Goal: Information Seeking & Learning: Learn about a topic

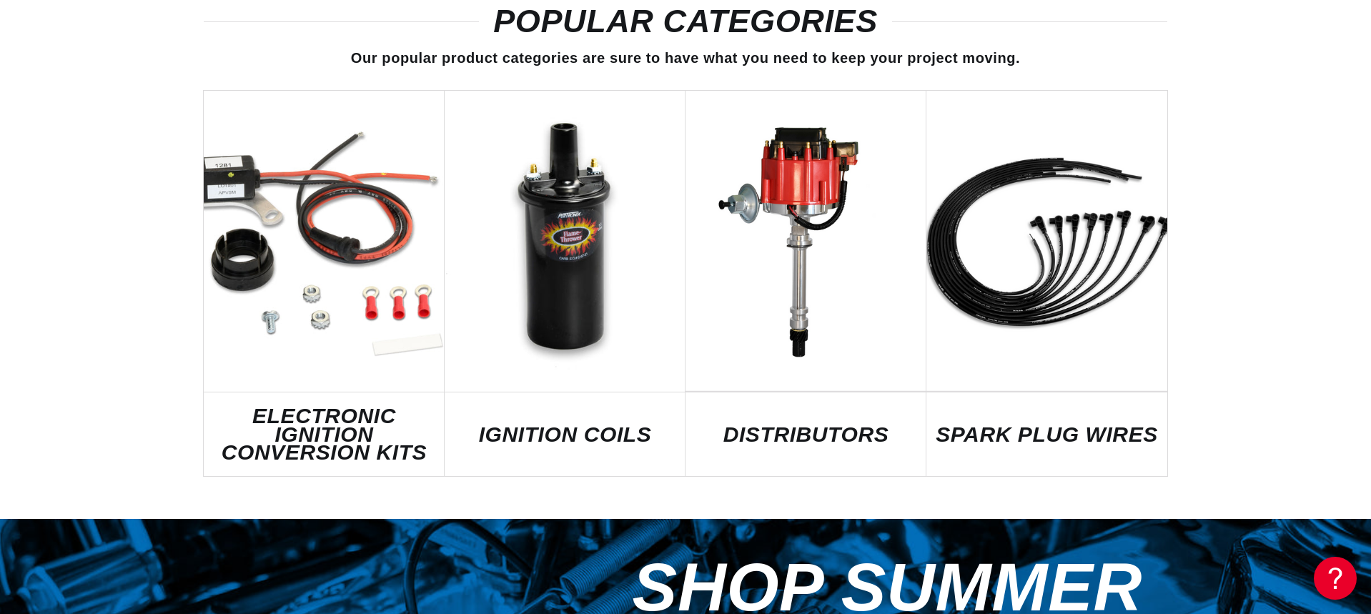
scroll to position [0, 906]
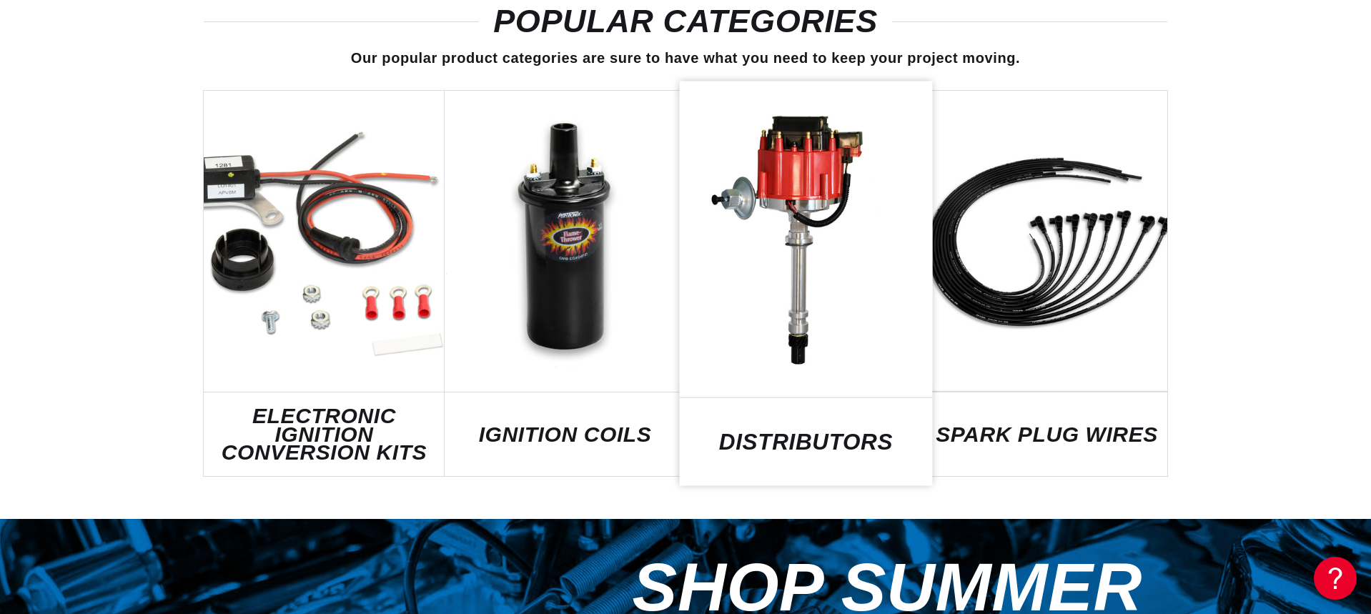
click at [840, 432] on link "DISTRIBUTORS" at bounding box center [806, 441] width 253 height 19
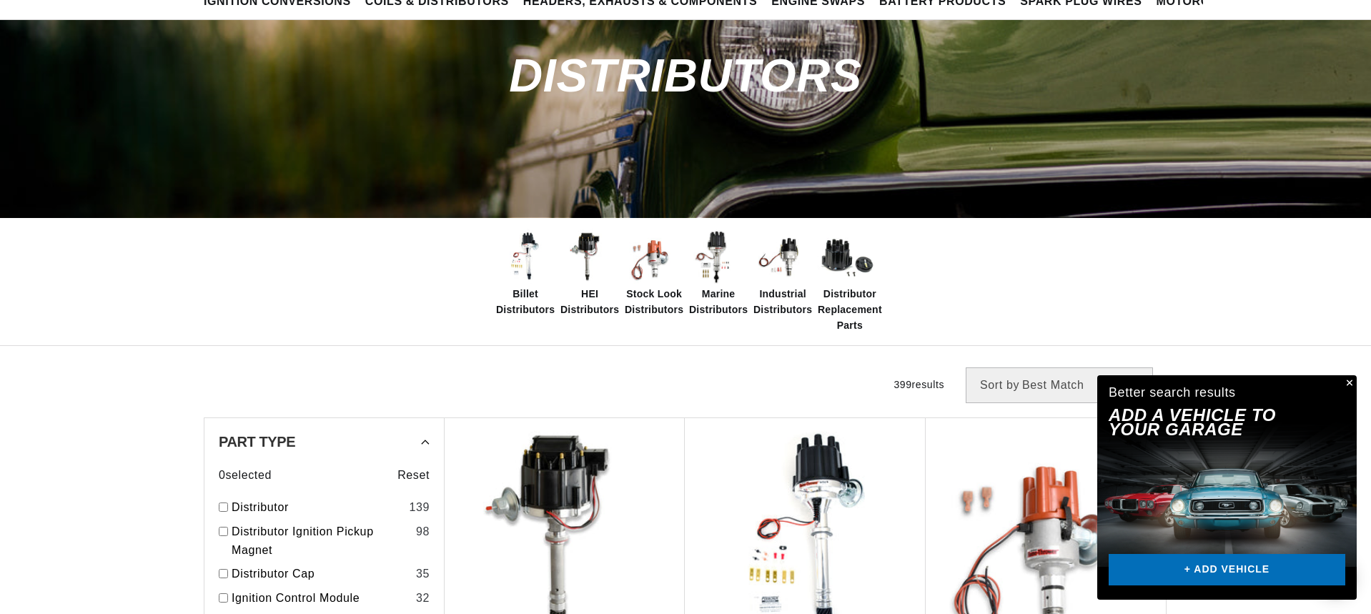
scroll to position [0, 906]
click at [785, 307] on span "Industrial Distributors" at bounding box center [782, 302] width 59 height 32
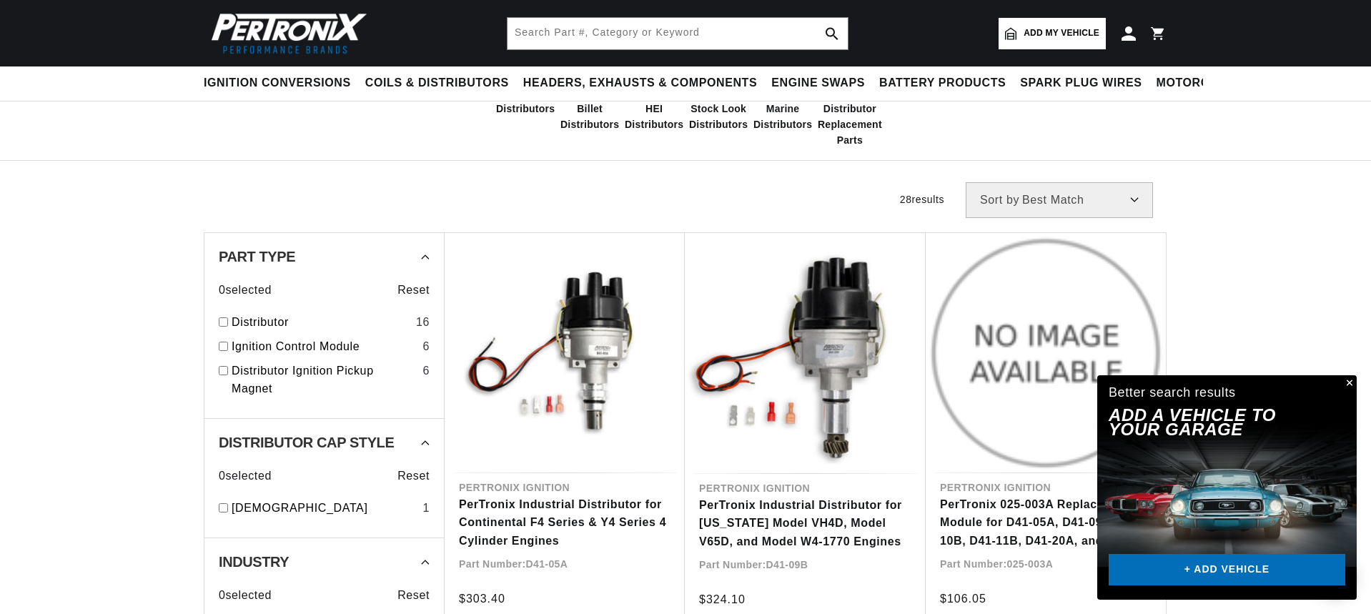
scroll to position [214, 0]
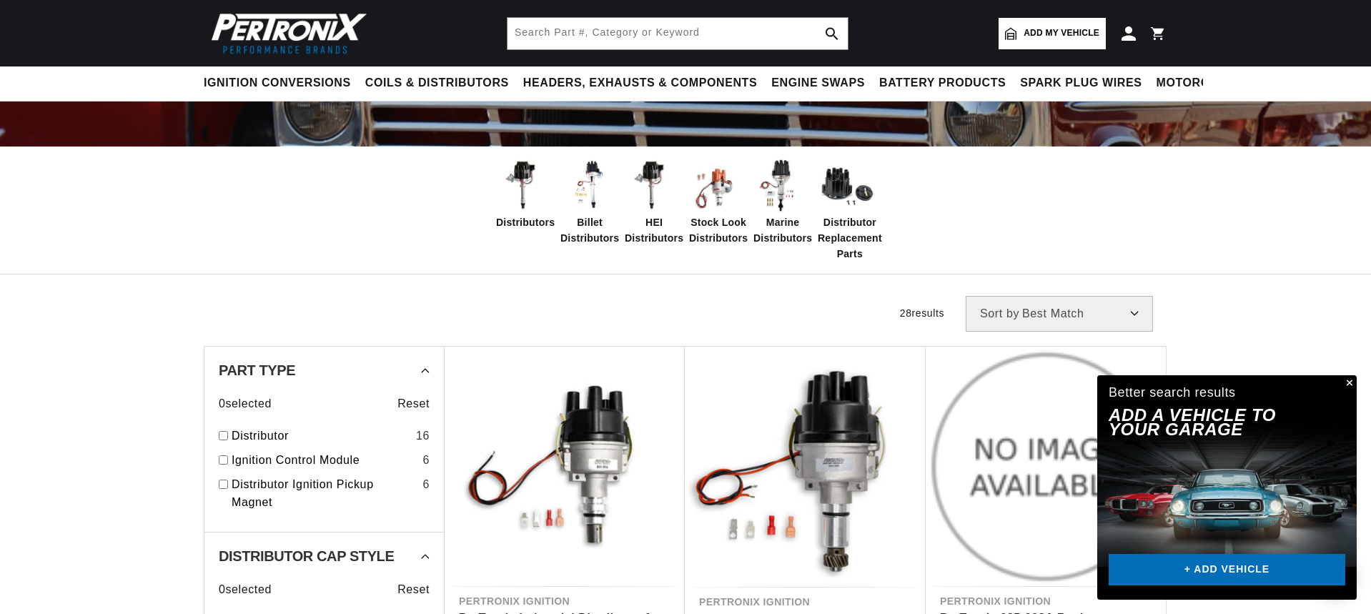
click at [502, 222] on span "Distributors" at bounding box center [525, 222] width 59 height 16
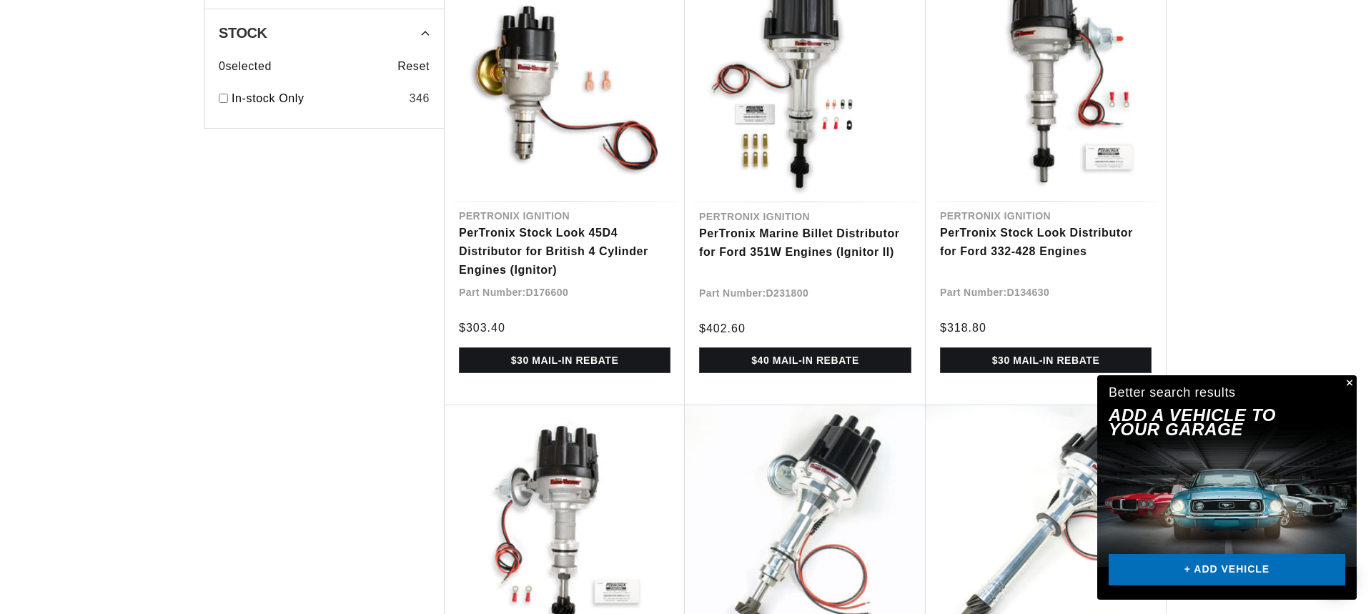
click at [1349, 384] on button "Close" at bounding box center [1347, 383] width 17 height 17
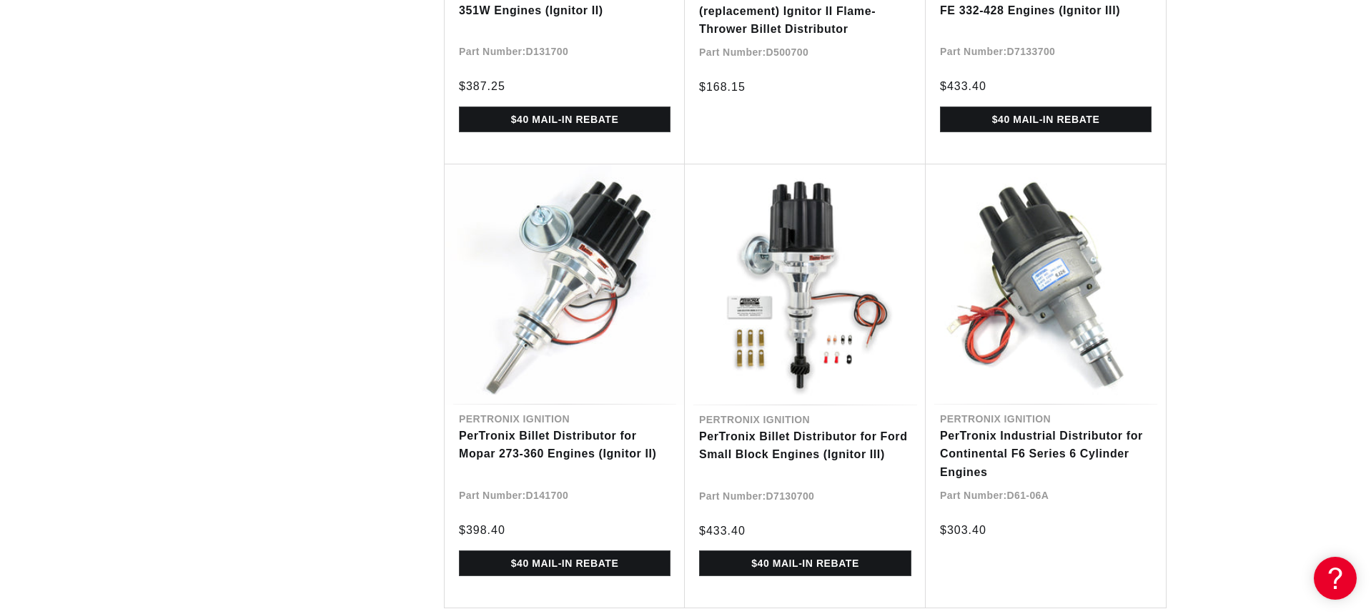
scroll to position [3573, 0]
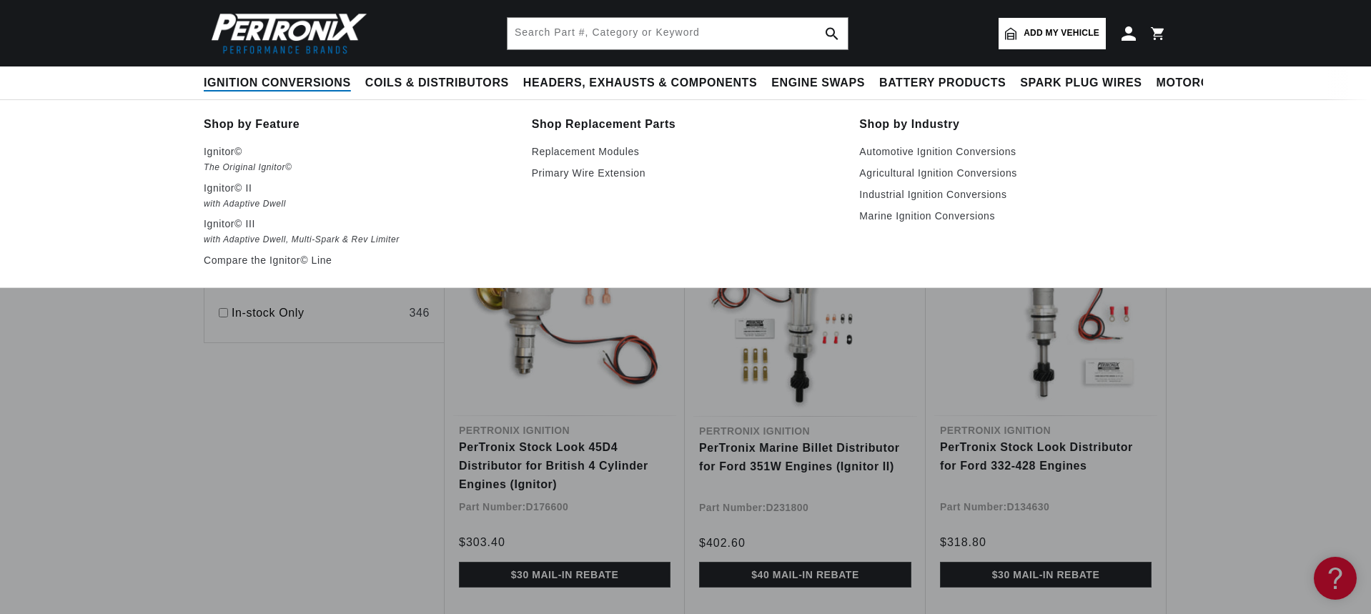
scroll to position [0, 906]
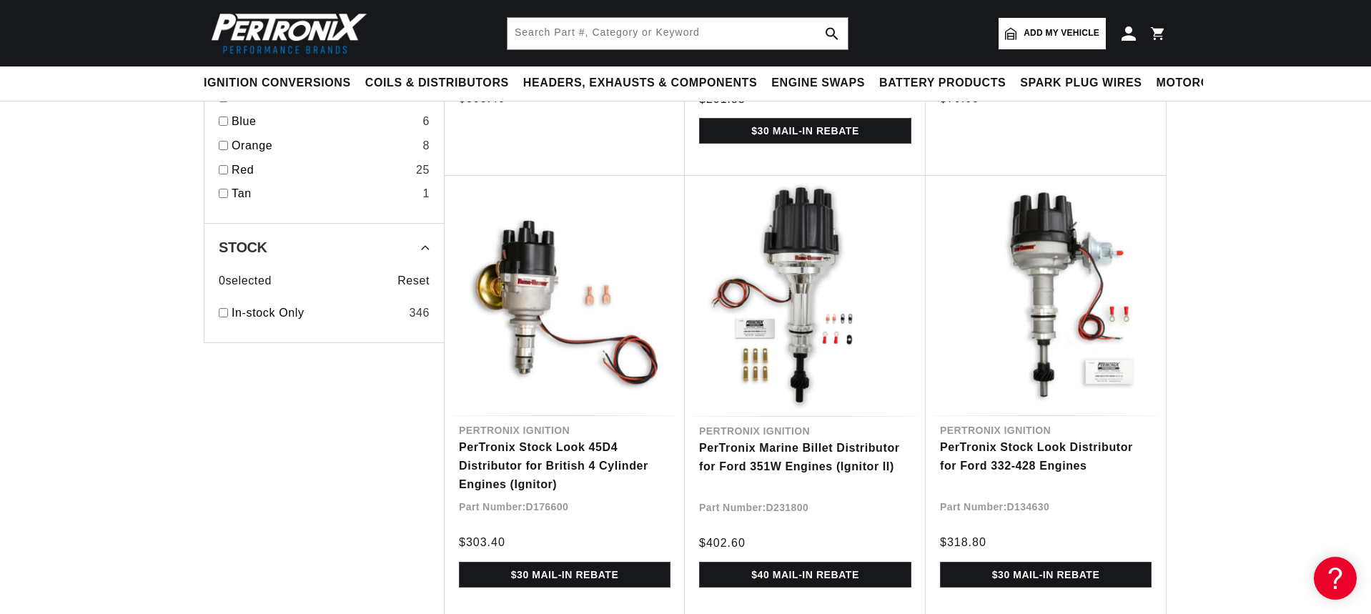
click at [318, 23] on img at bounding box center [286, 33] width 164 height 49
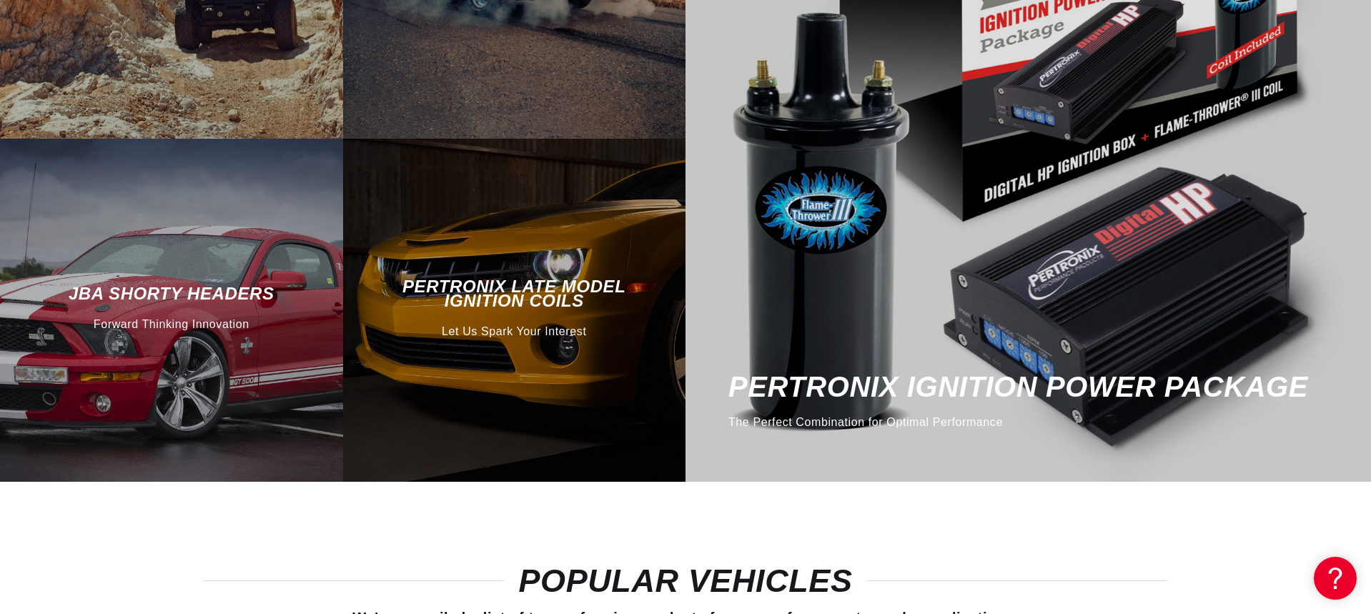
scroll to position [0, 1812]
click at [1124, 258] on div "PerTronix Ignition Power Package The Perfect Combination for Optimal Performance" at bounding box center [1027, 138] width 685 height 685
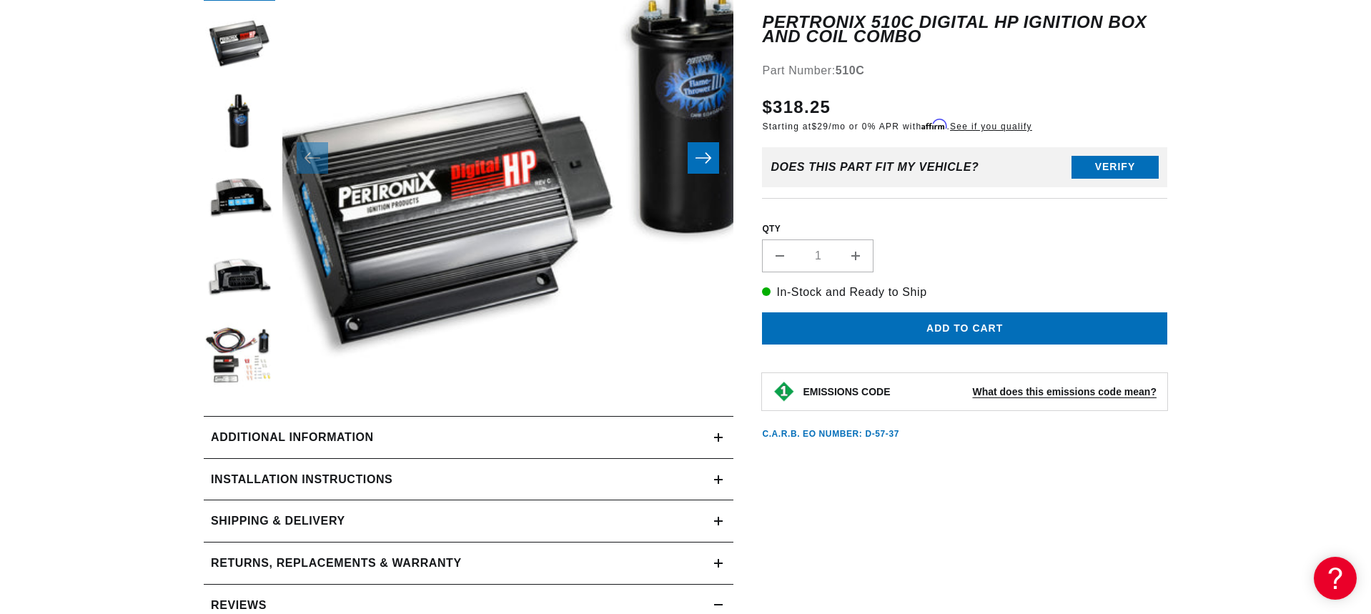
scroll to position [0, 906]
click at [715, 440] on icon at bounding box center [718, 437] width 9 height 9
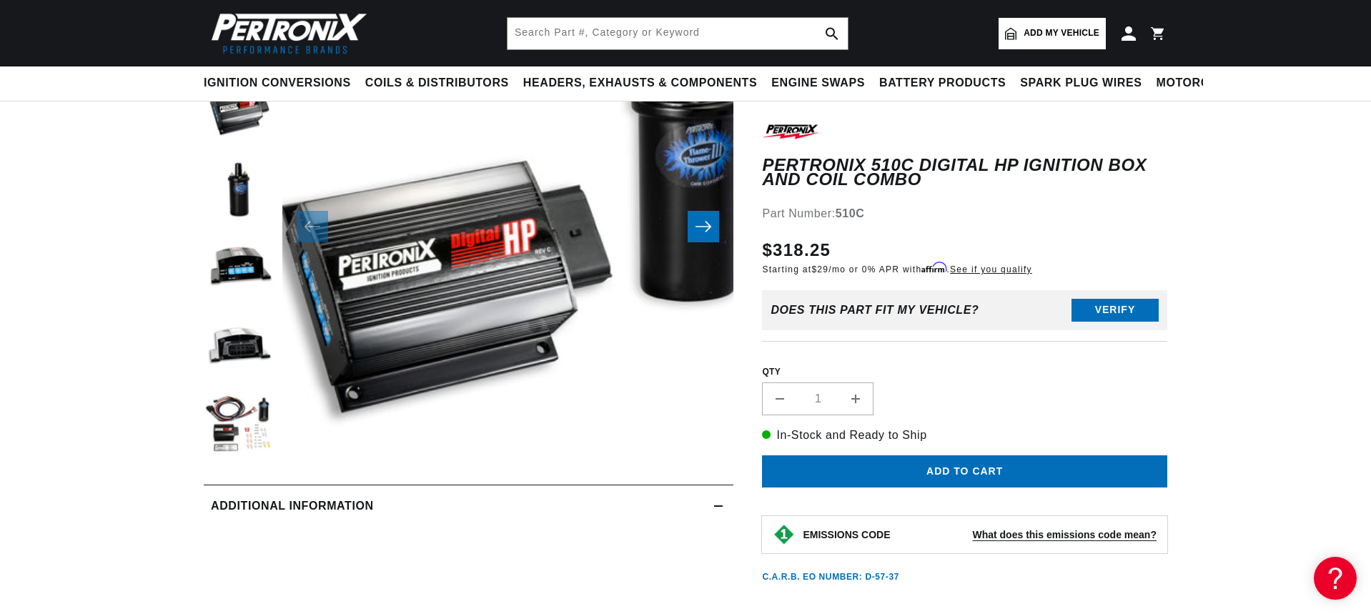
scroll to position [71, 0]
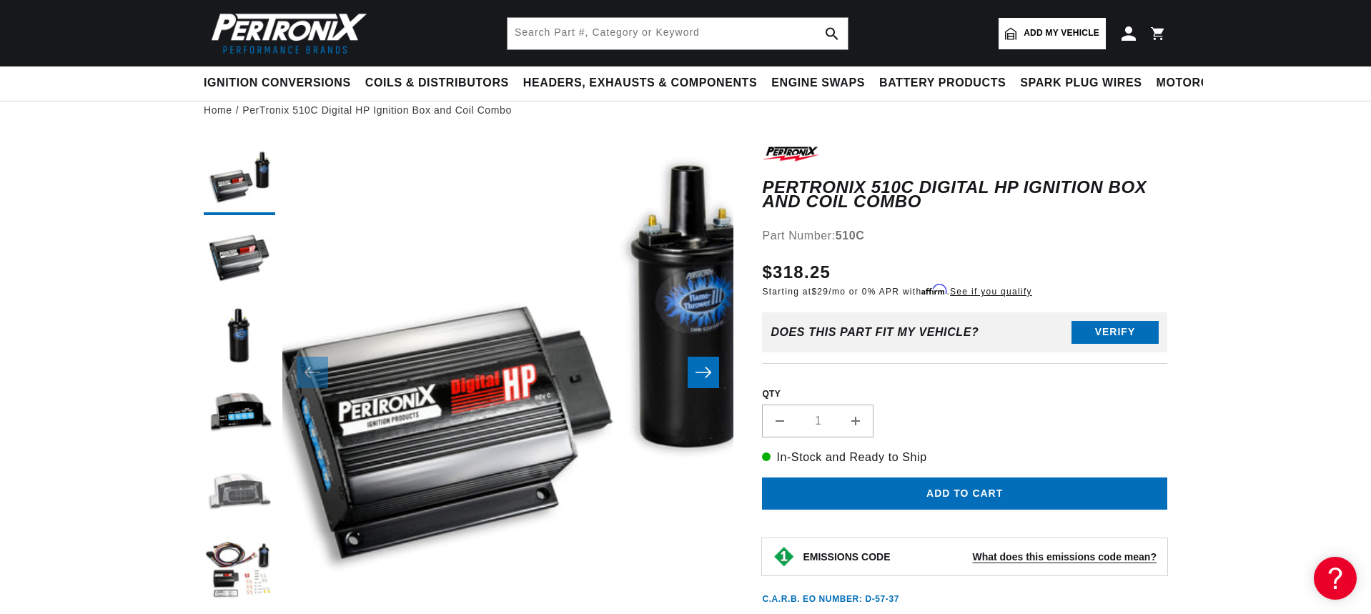
click at [238, 504] on button "Load image 5 in gallery view" at bounding box center [239, 493] width 71 height 71
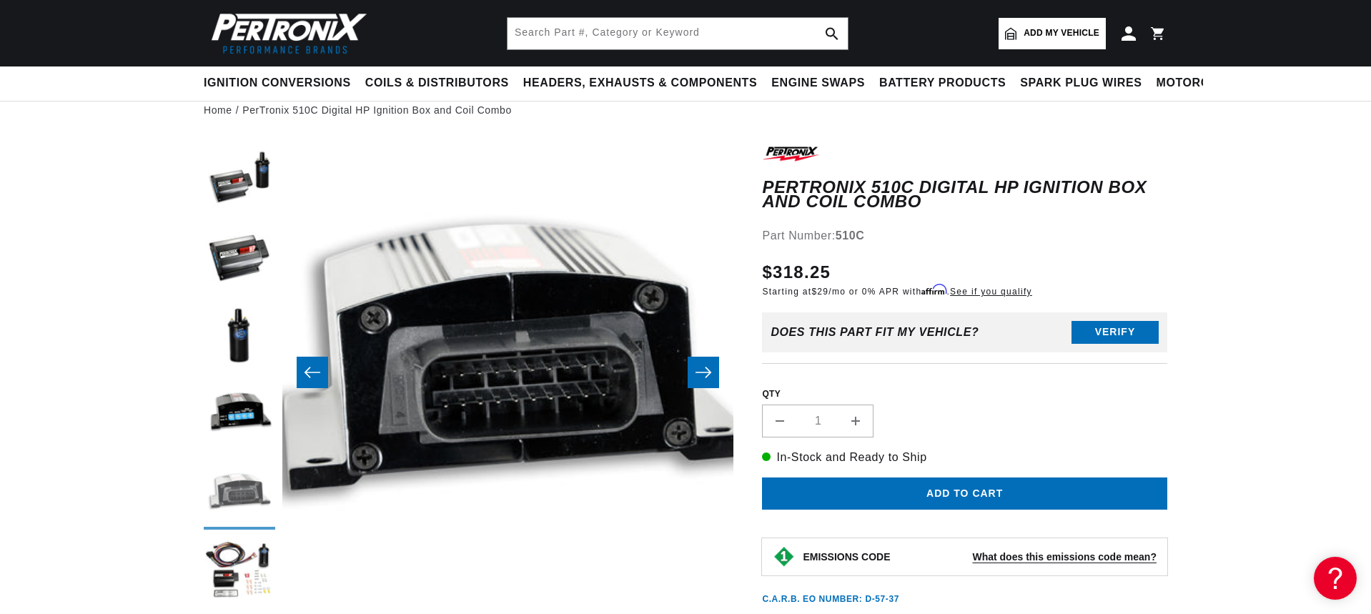
scroll to position [0, 1805]
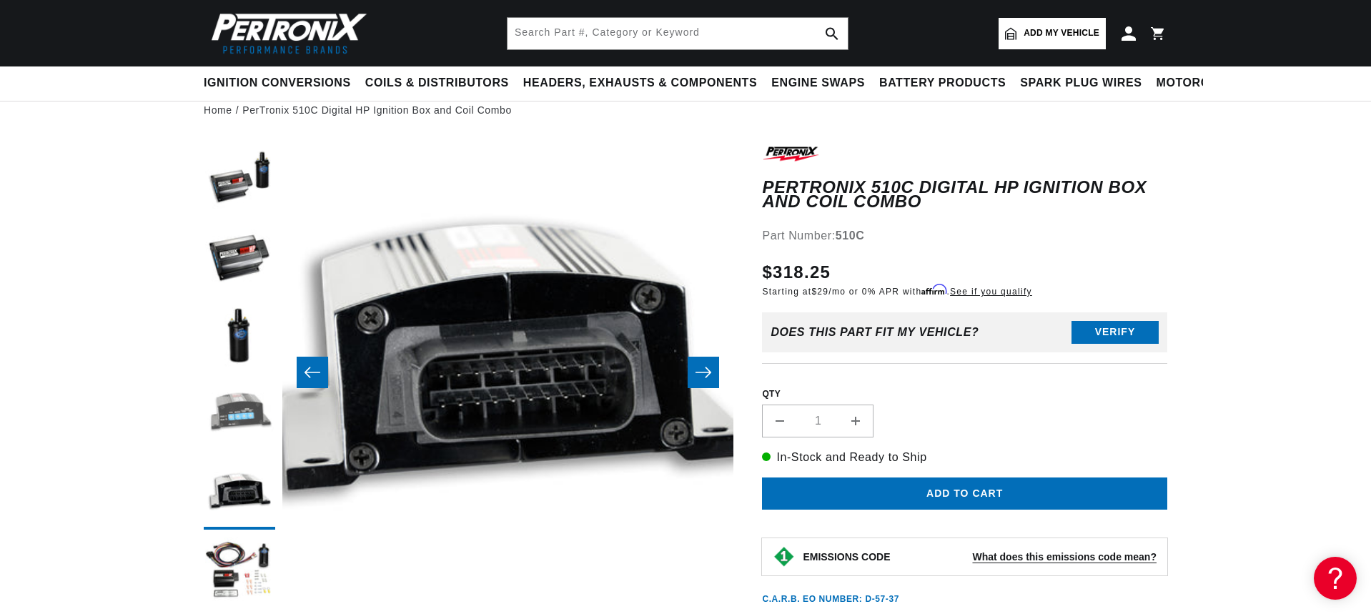
click at [235, 416] on button "Load image 4 in gallery view" at bounding box center [239, 414] width 71 height 71
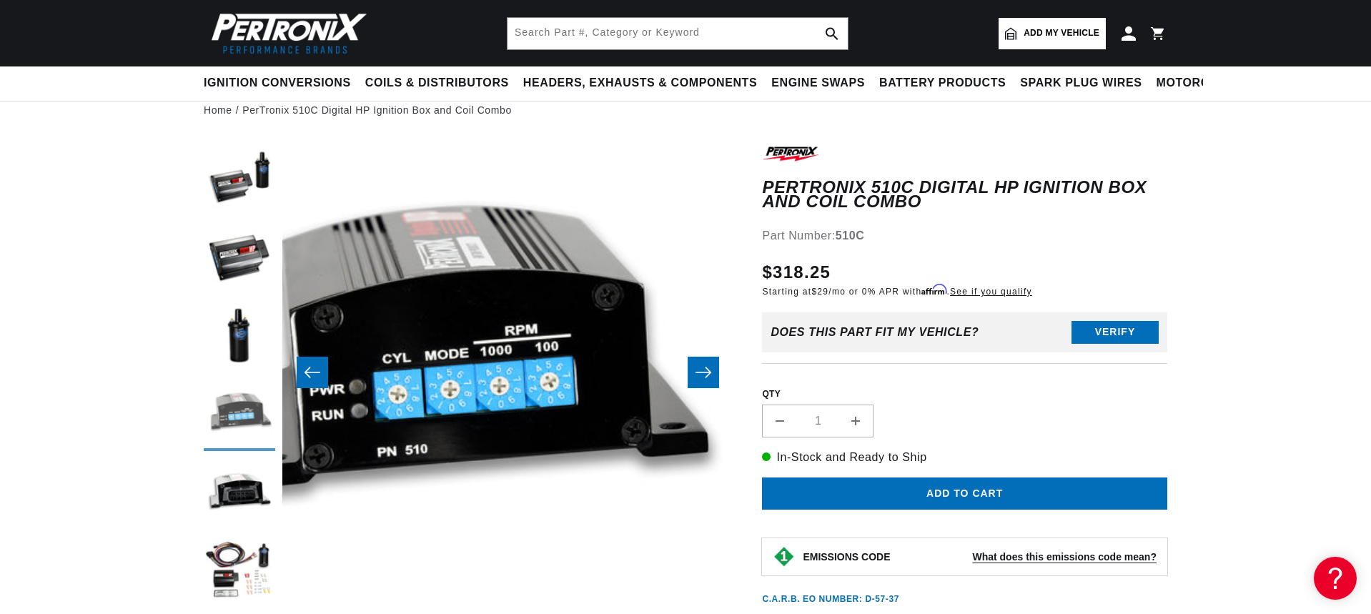
scroll to position [0, 0]
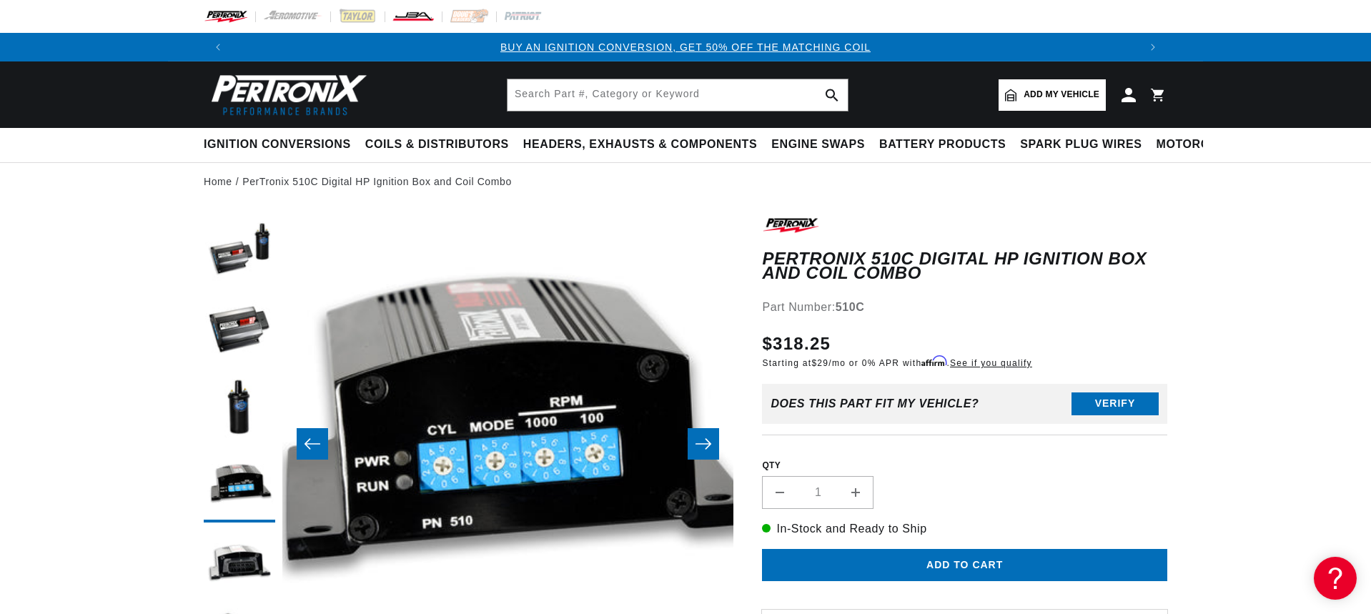
click at [415, 21] on img at bounding box center [413, 17] width 43 height 16
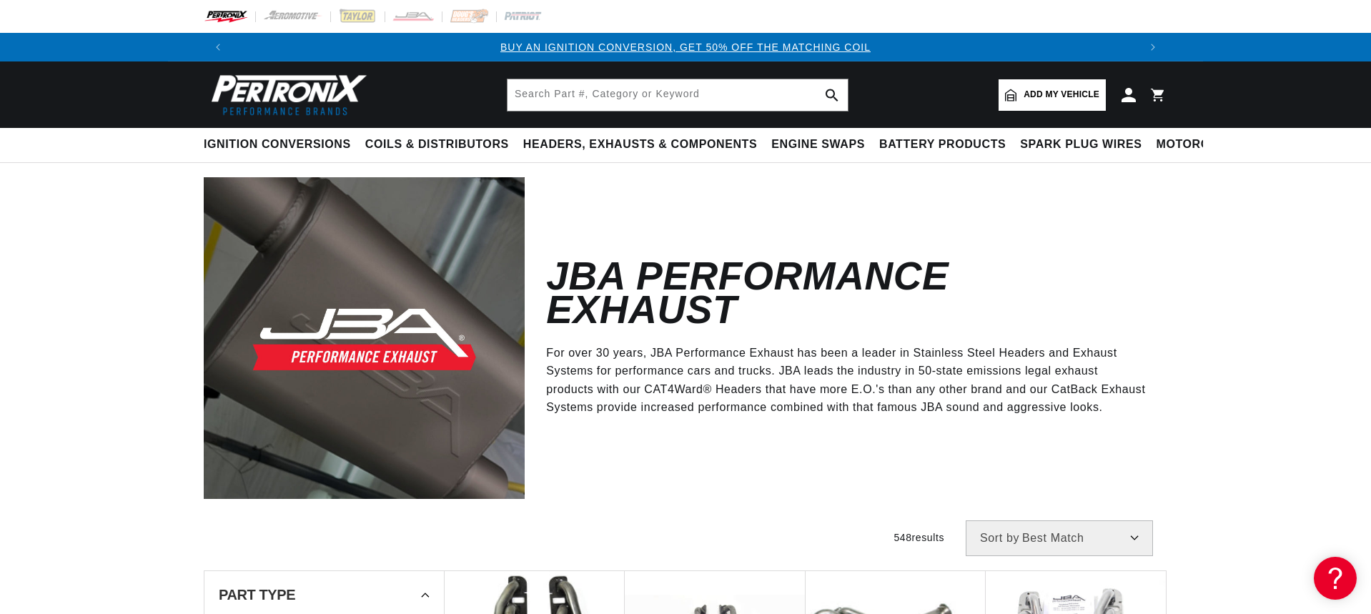
click at [277, 89] on img at bounding box center [286, 94] width 164 height 49
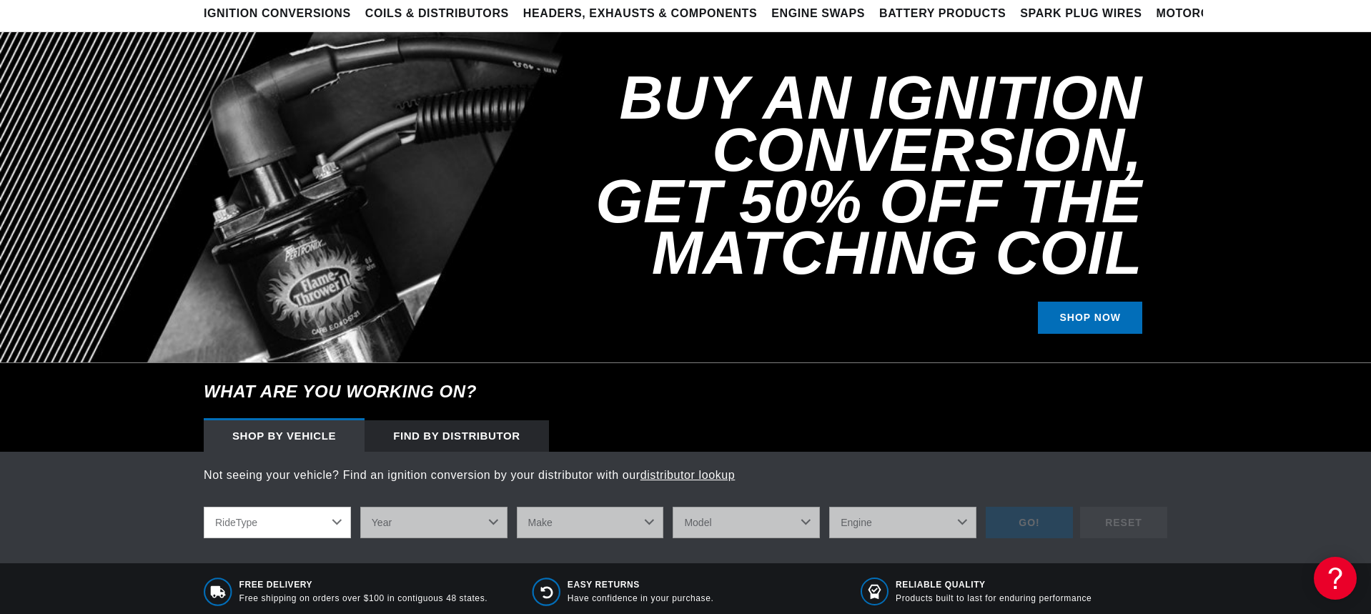
scroll to position [143, 0]
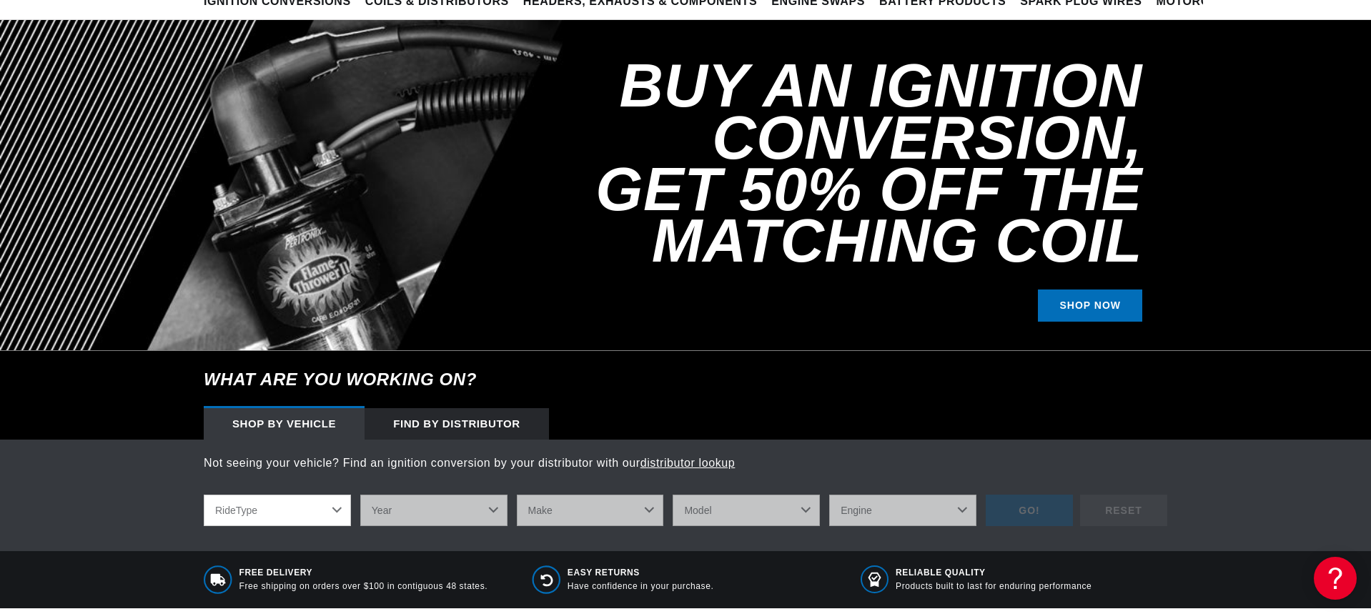
click at [338, 511] on select "RideType ...loading..." at bounding box center [277, 510] width 147 height 31
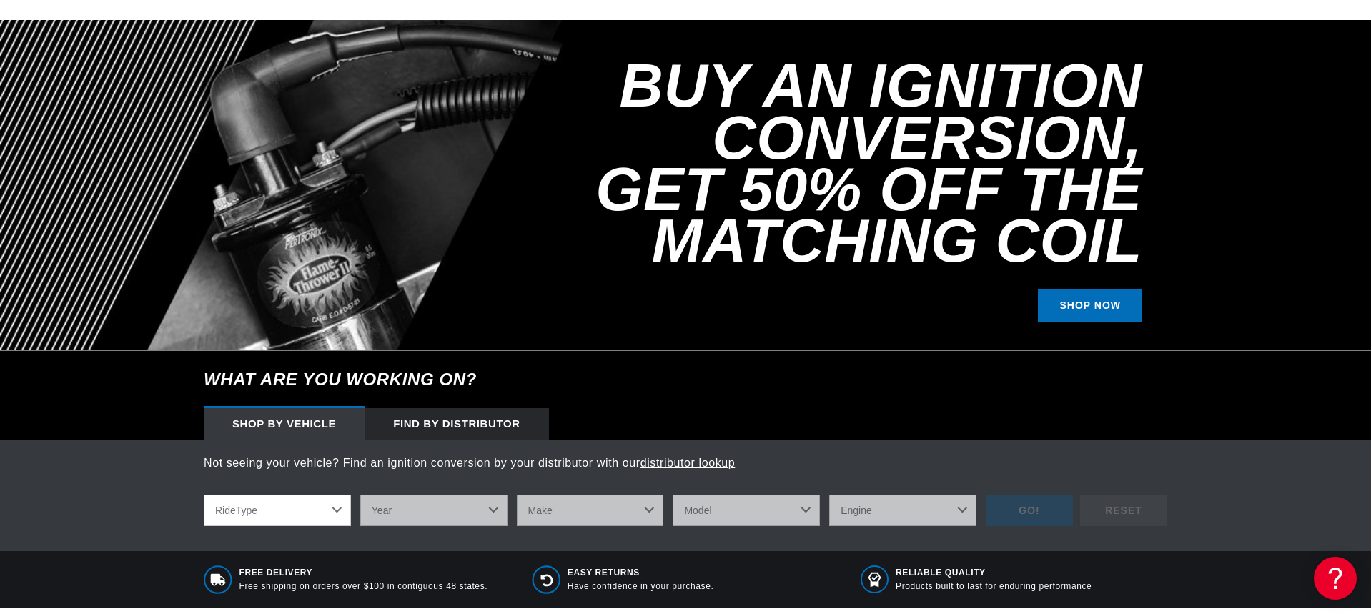
scroll to position [429, 0]
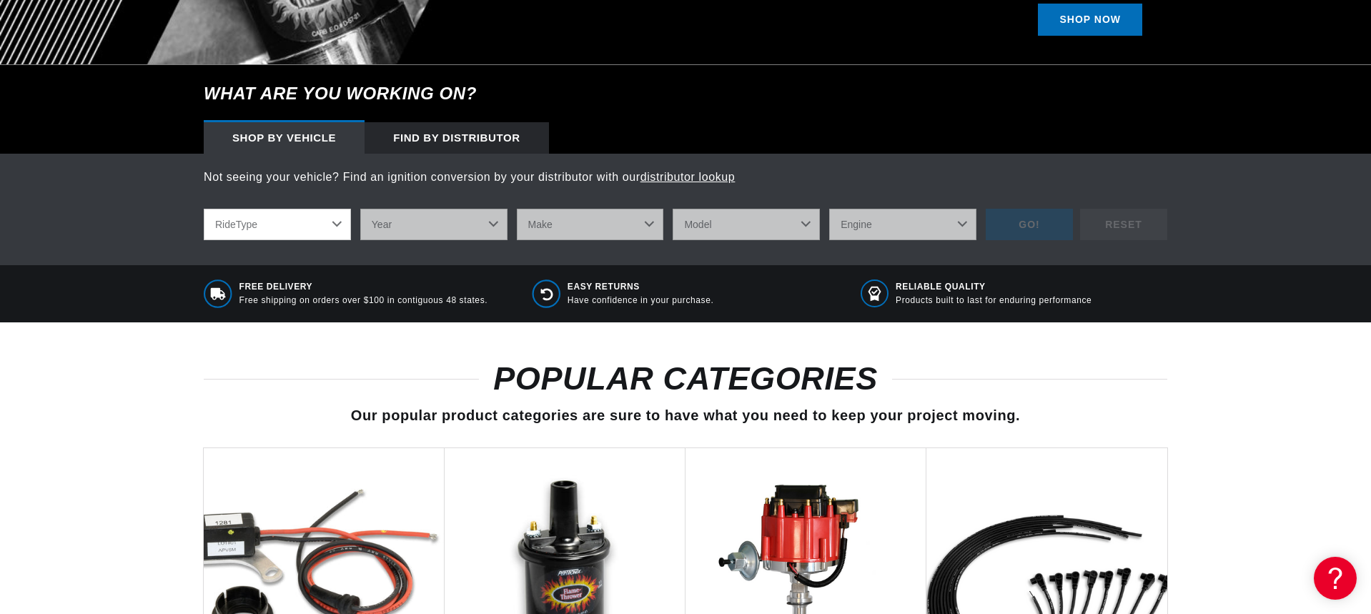
click at [337, 225] on select "RideType ...loading..." at bounding box center [277, 224] width 147 height 31
click at [160, 387] on div "POPULAR CATEGORIES Our popular product categories are sure to have what you nee…" at bounding box center [685, 599] width 1371 height 554
click at [336, 222] on select "RideType ...loading..." at bounding box center [277, 224] width 147 height 31
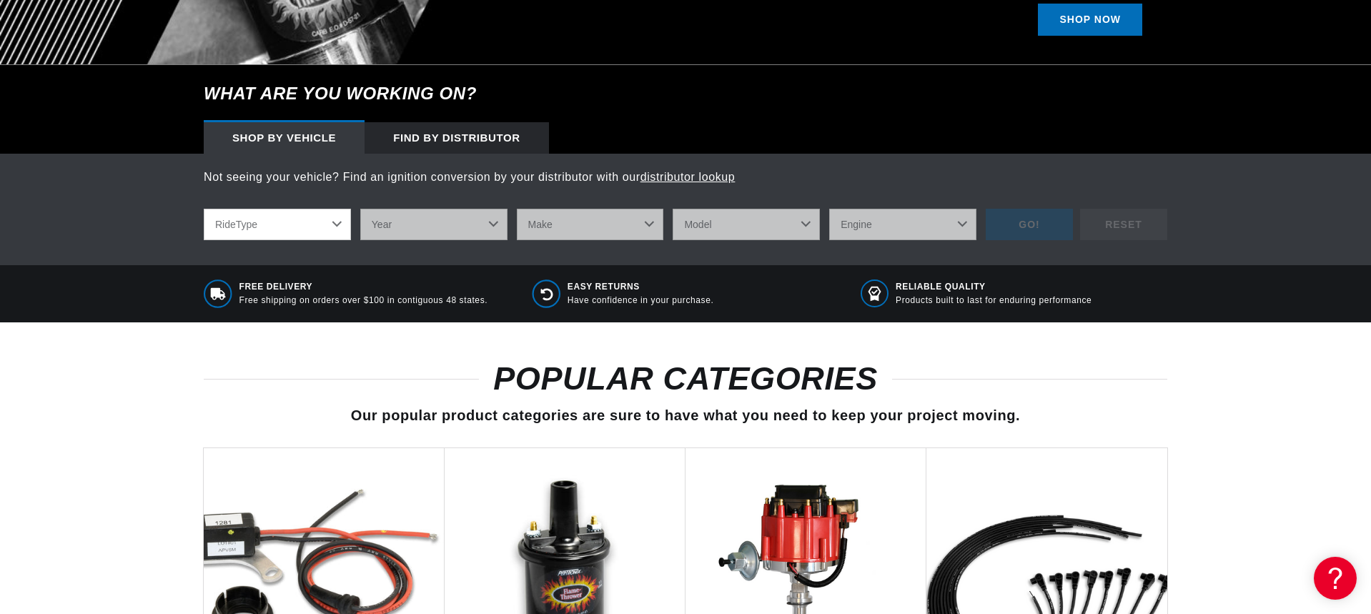
click at [259, 226] on select "RideType ...loading..." at bounding box center [277, 224] width 147 height 31
click at [106, 275] on div "Free Delivery Free shipping on orders over $100 in contiguous 48 states. Easy R…" at bounding box center [685, 293] width 1371 height 57
